Goal: Task Accomplishment & Management: Manage account settings

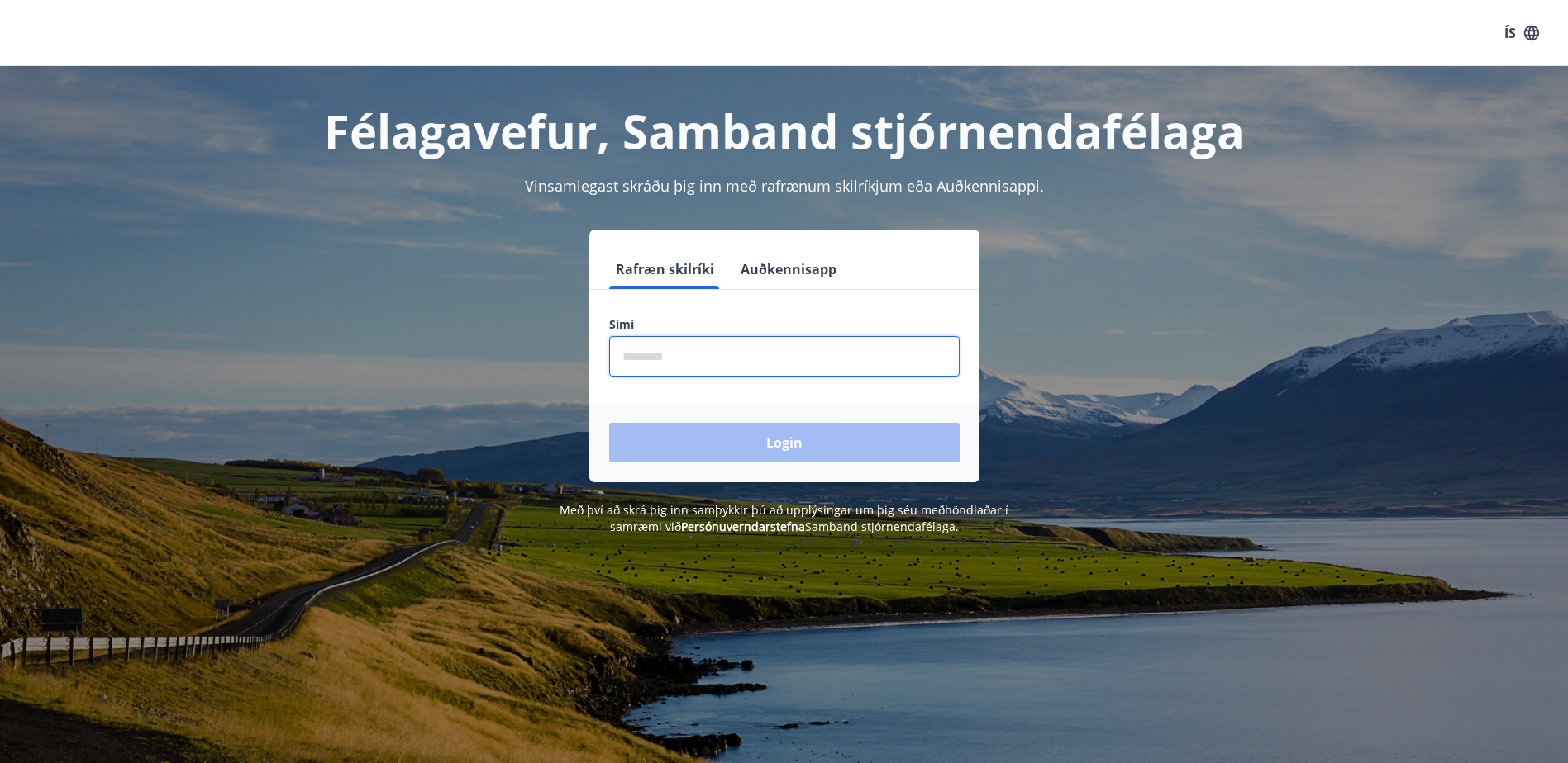
click at [665, 363] on input "phone" at bounding box center [784, 357] width 350 height 40
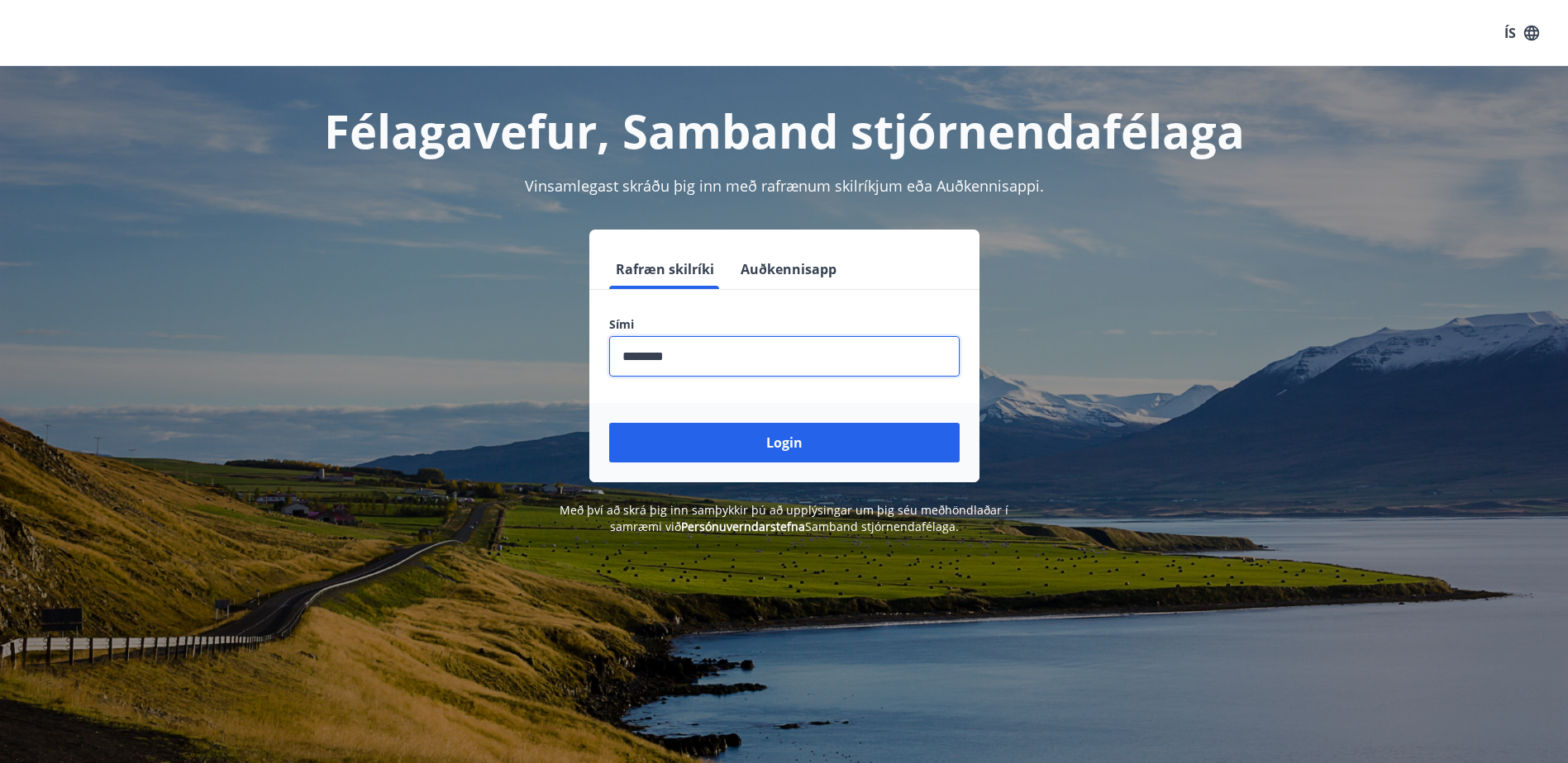
type input "********"
click at [610, 423] on button "Login" at bounding box center [784, 442] width 350 height 39
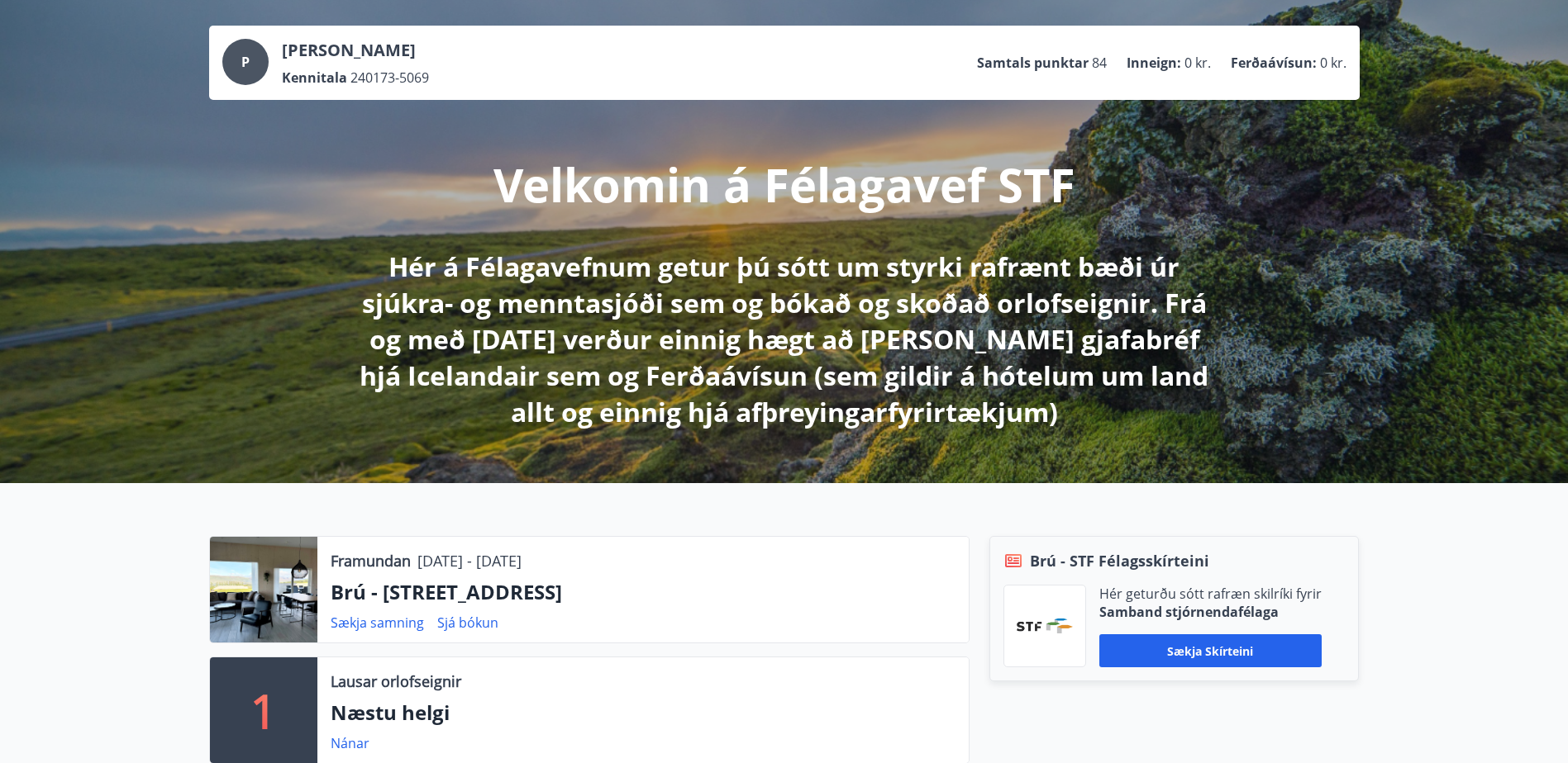
scroll to position [331, 0]
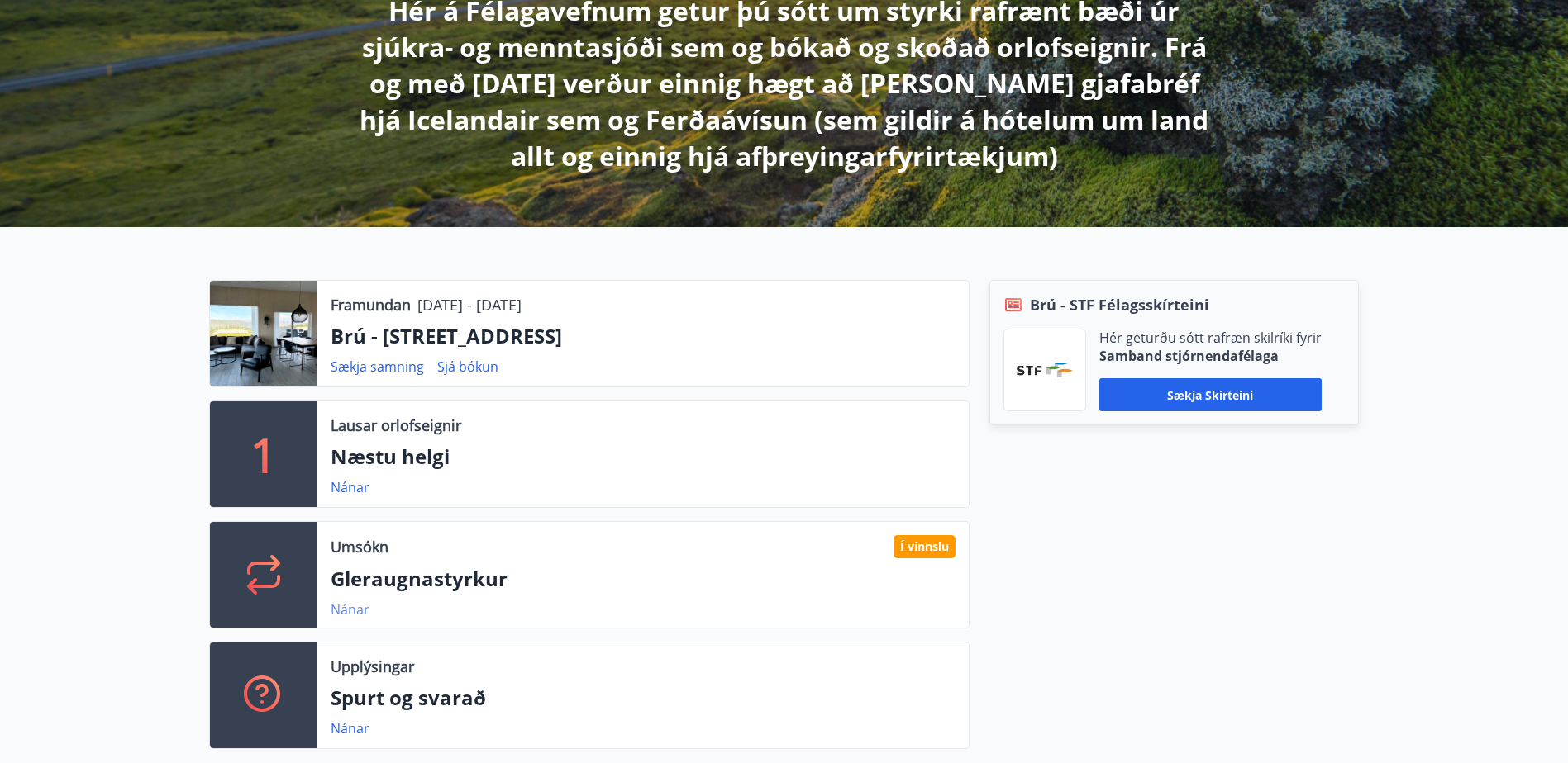
click at [362, 614] on link "Nánar" at bounding box center [350, 609] width 38 height 18
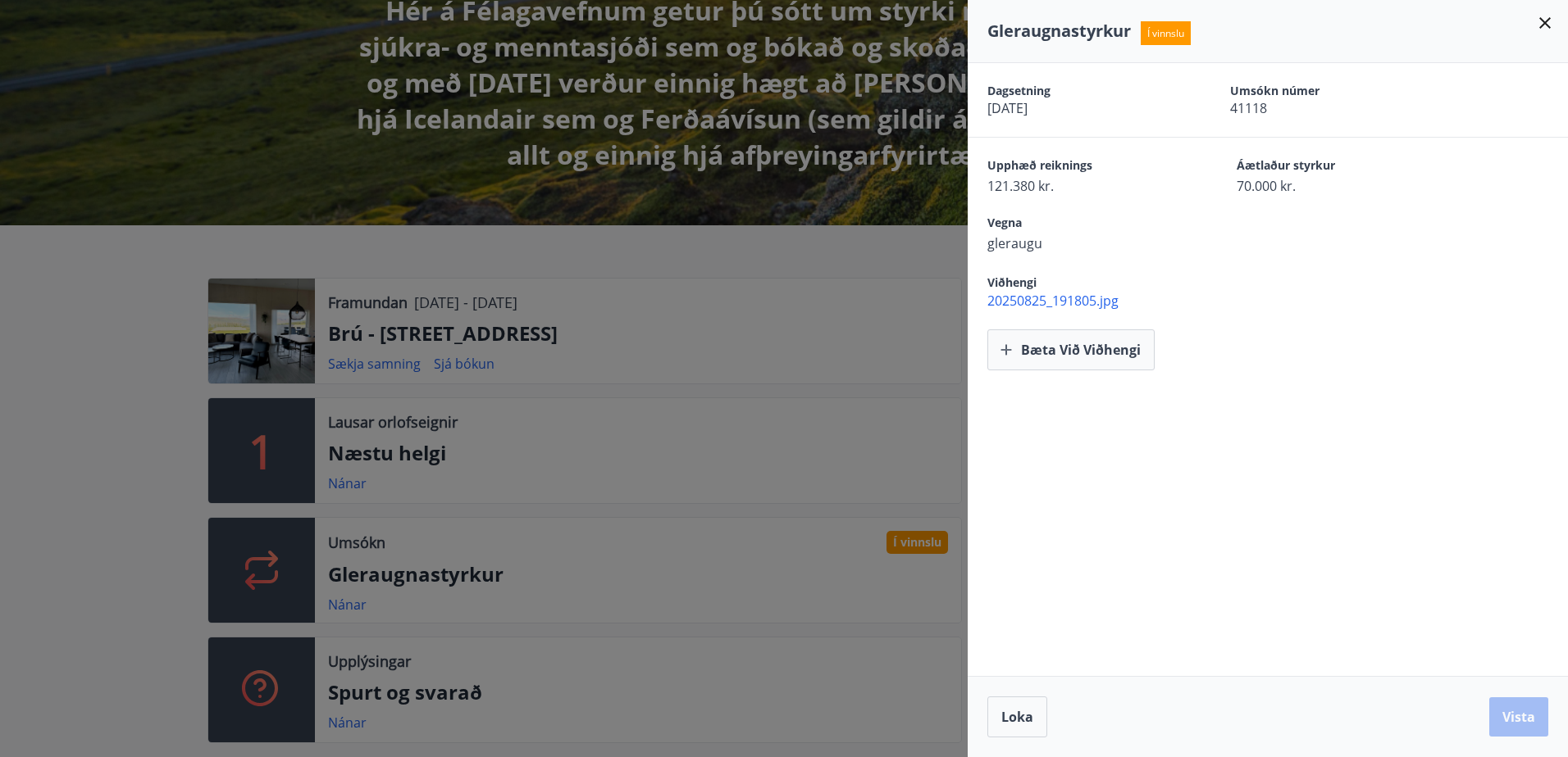
click at [1547, 22] on icon at bounding box center [1544, 23] width 20 height 20
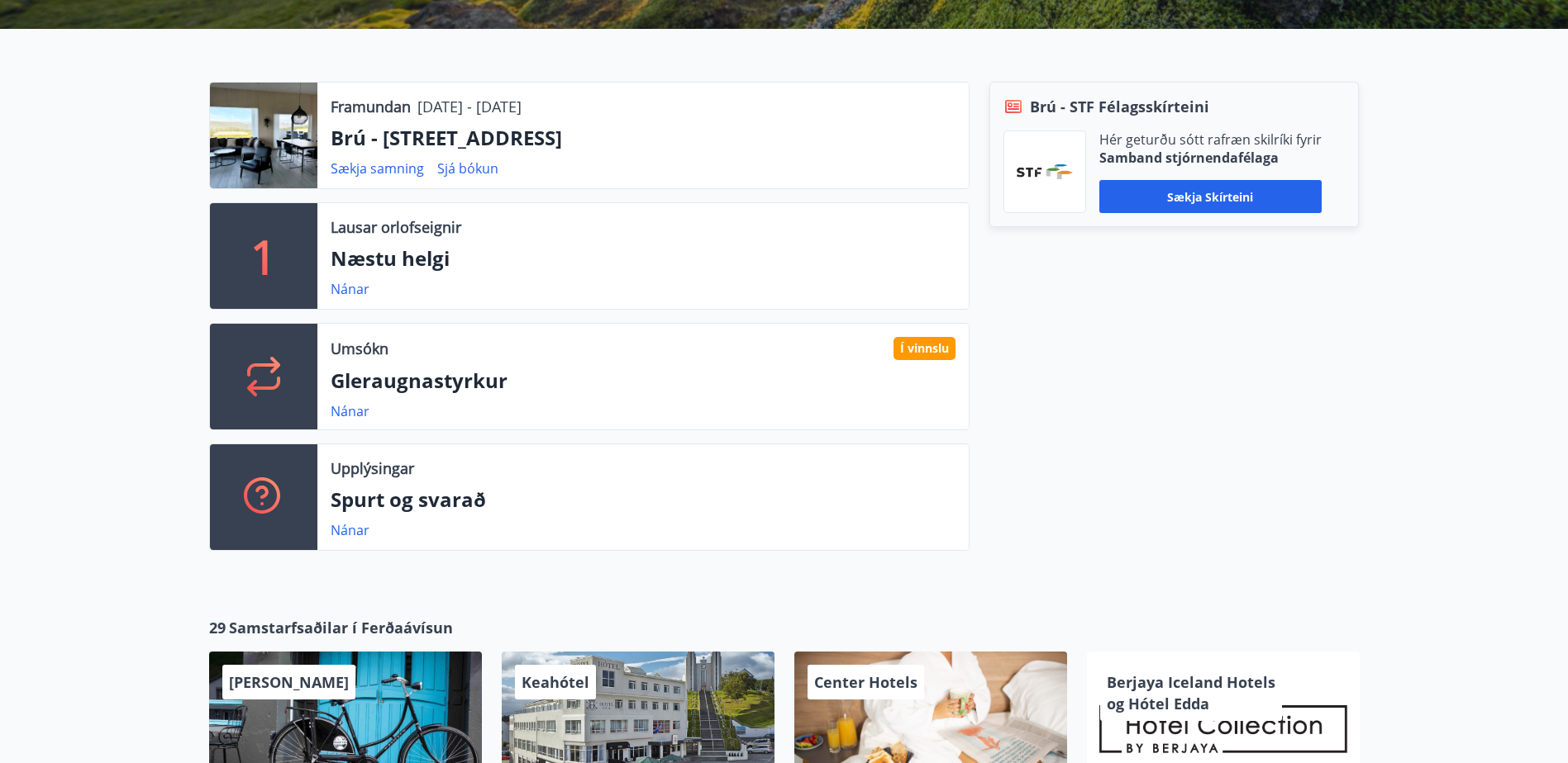
scroll to position [578, 0]
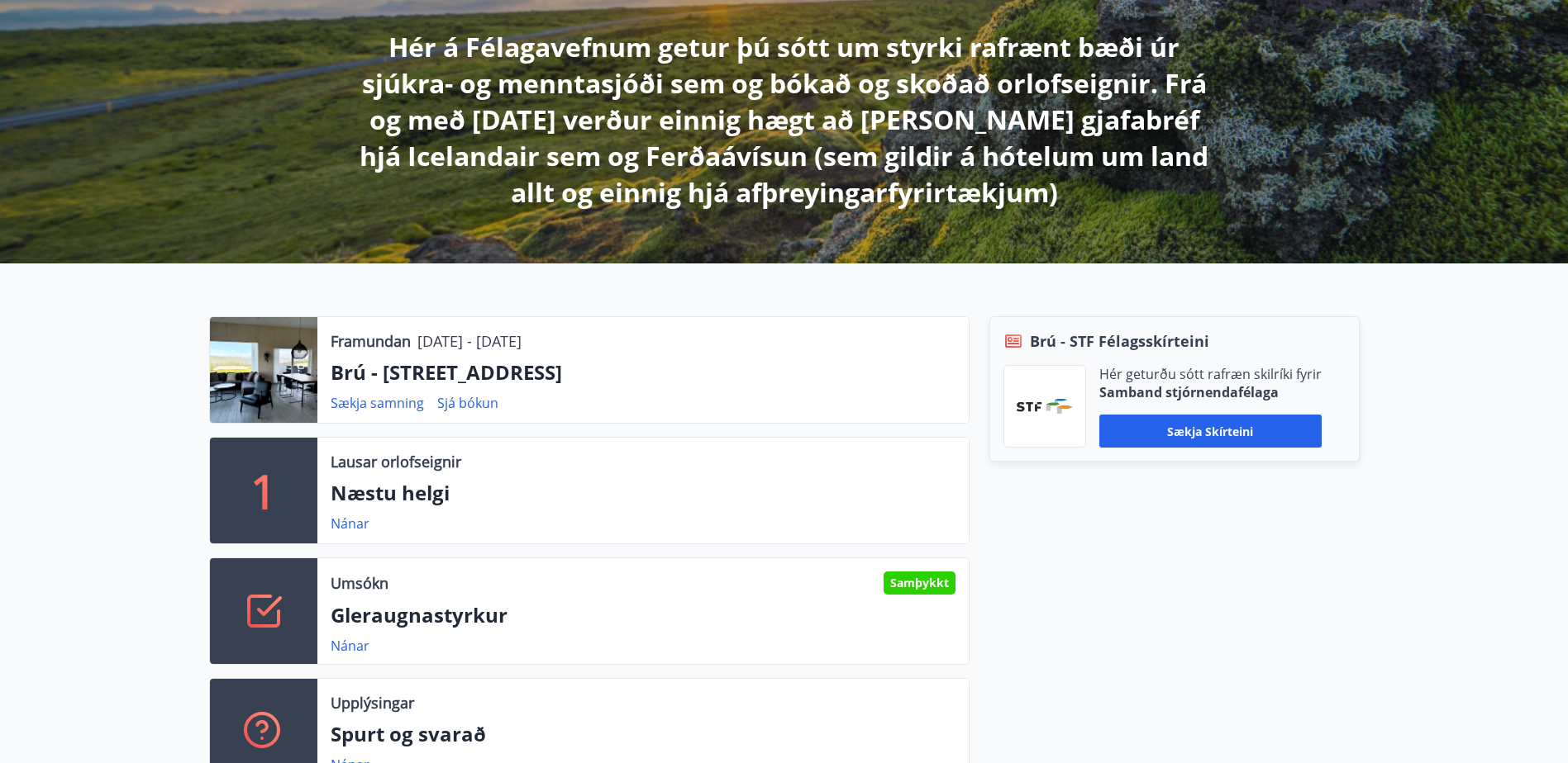
scroll to position [331, 0]
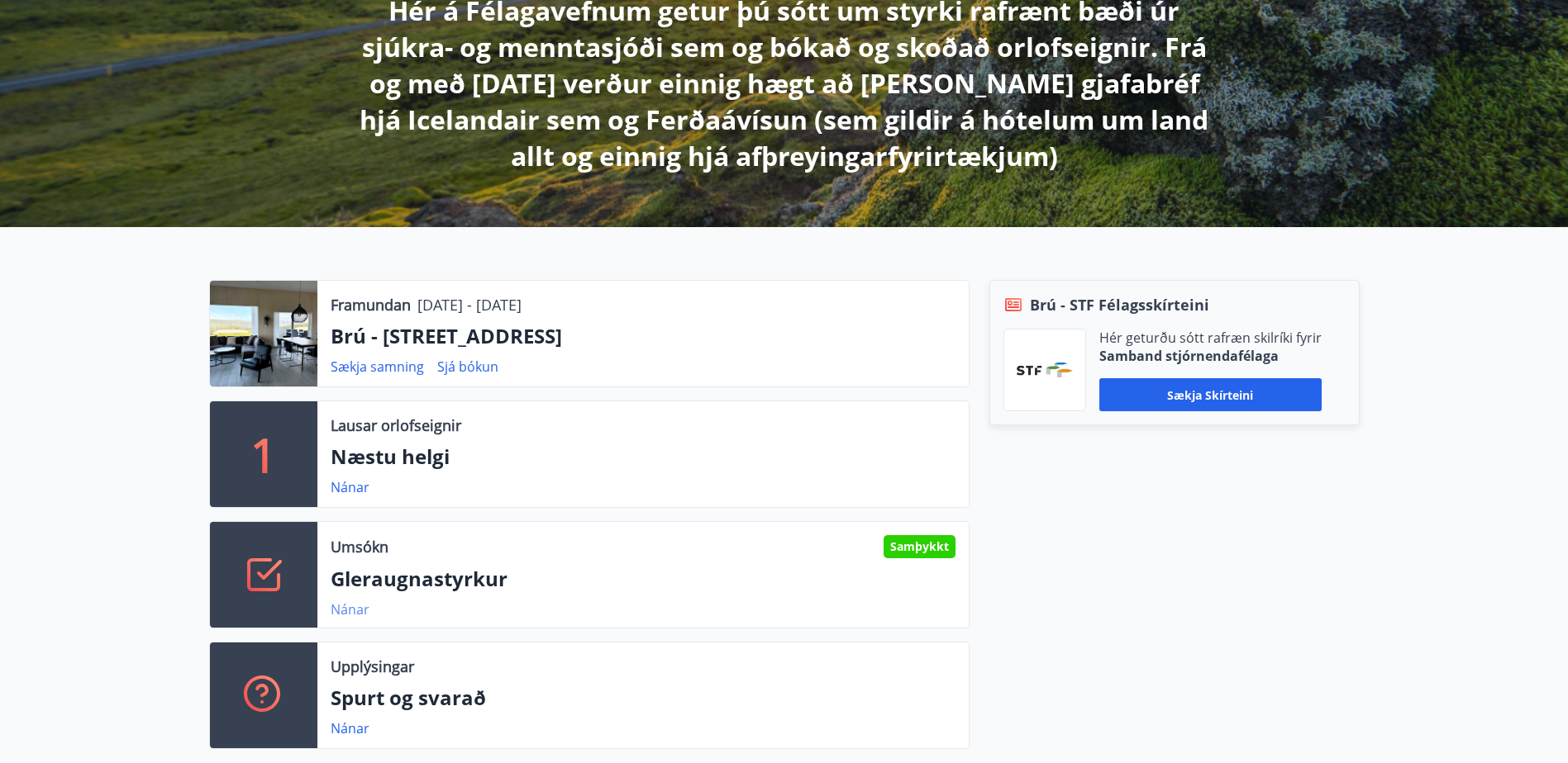
click at [348, 612] on link "Nánar" at bounding box center [350, 609] width 38 height 18
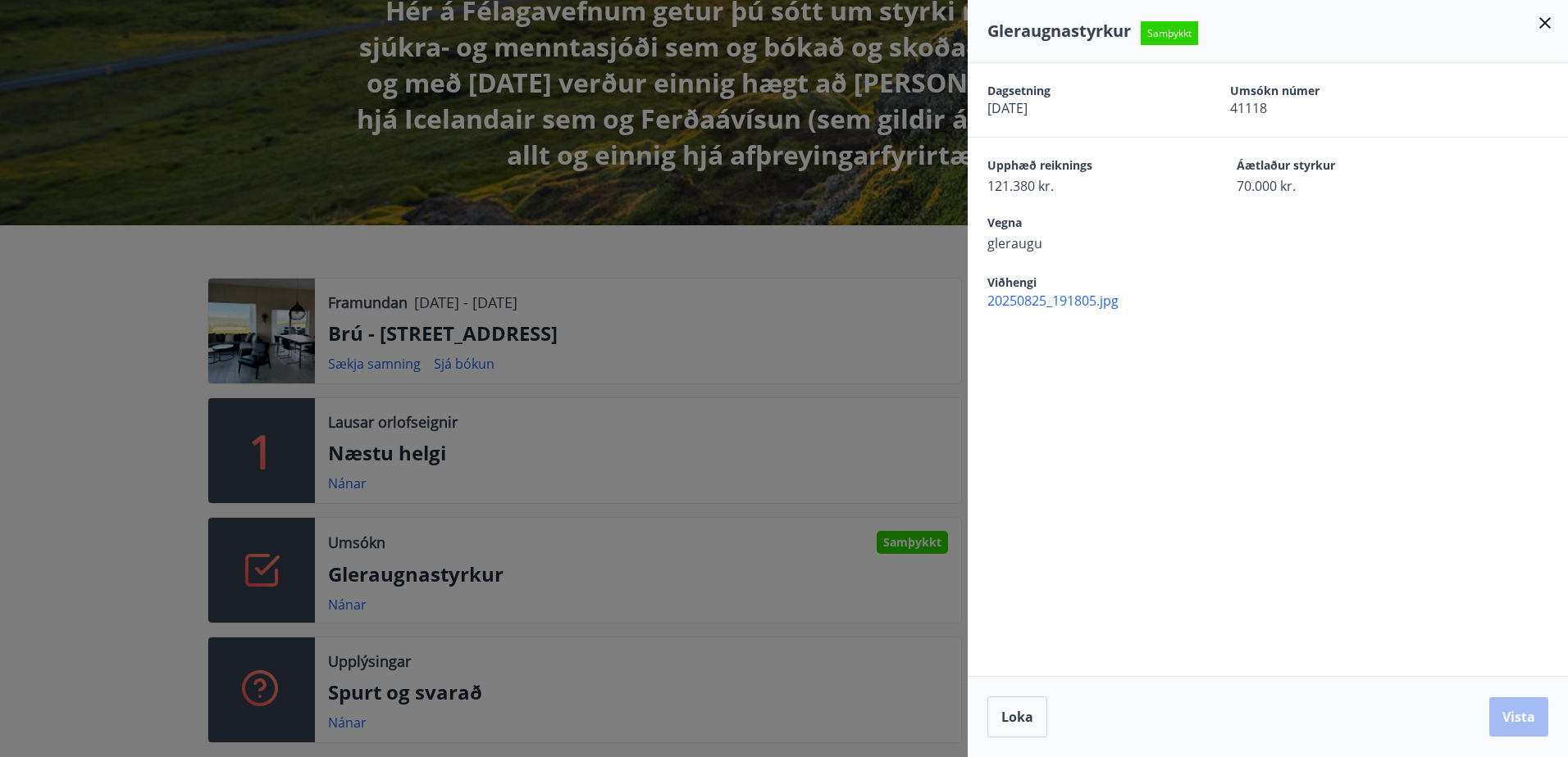
click at [93, 498] on div at bounding box center [784, 378] width 1568 height 757
